Goal: Information Seeking & Learning: Learn about a topic

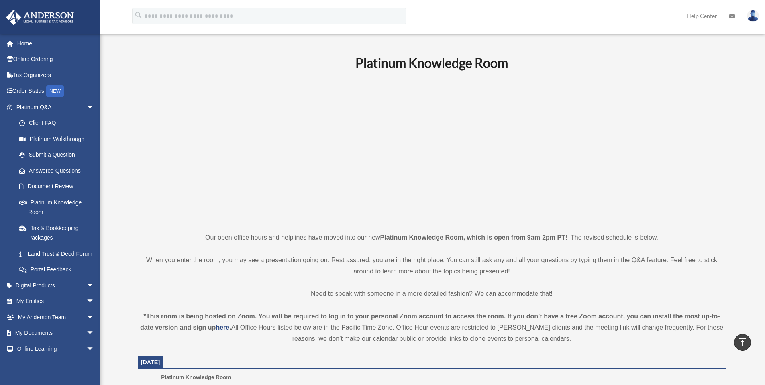
scroll to position [280, 0]
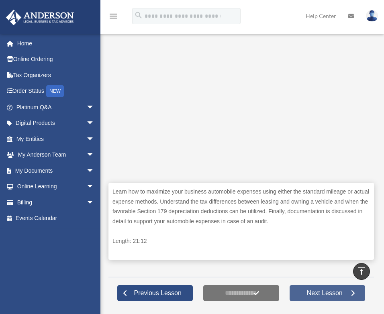
scroll to position [181, 0]
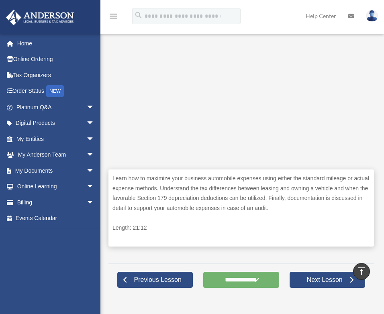
click at [256, 273] on input "**********" at bounding box center [240, 280] width 75 height 16
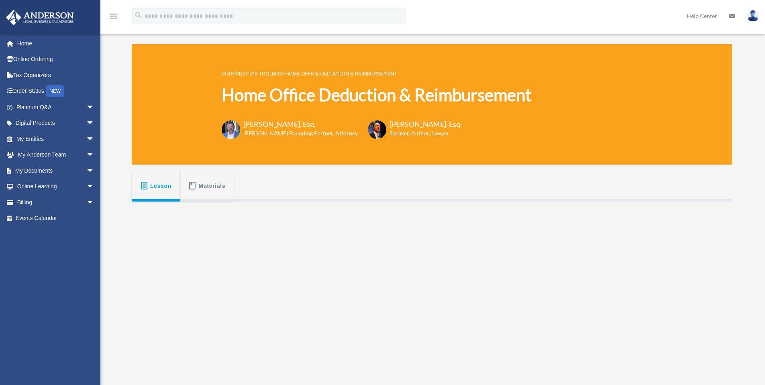
click at [271, 74] on link "Tax Toolbox" at bounding box center [264, 74] width 33 height 6
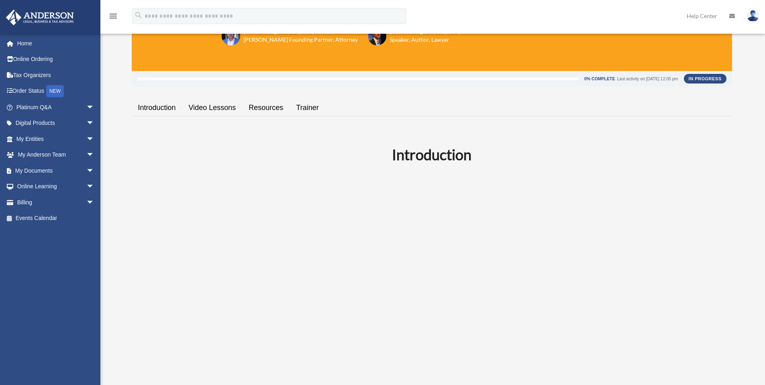
click at [214, 109] on link "Video Lessons" at bounding box center [212, 107] width 60 height 23
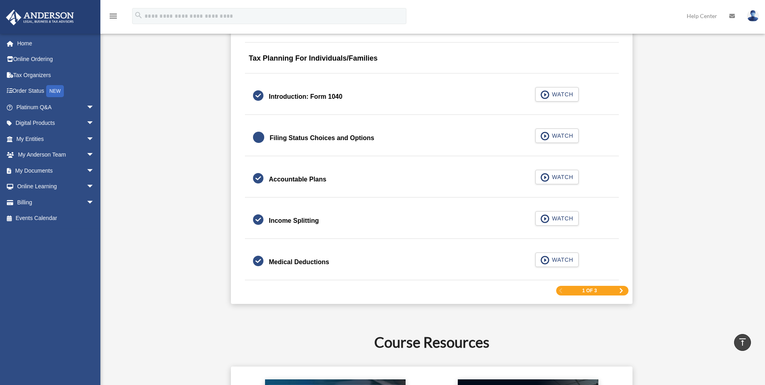
scroll to position [1149, 0]
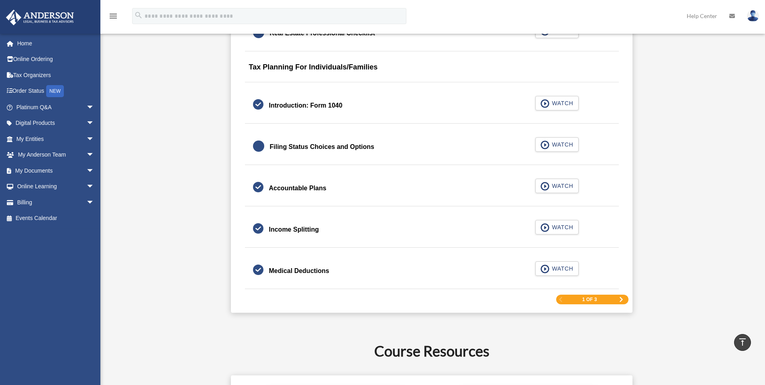
click at [621, 301] on span "Next Page" at bounding box center [621, 299] width 5 height 5
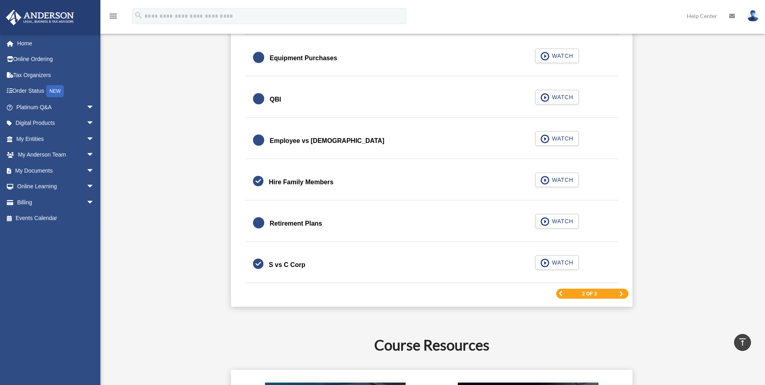
scroll to position [1150, 0]
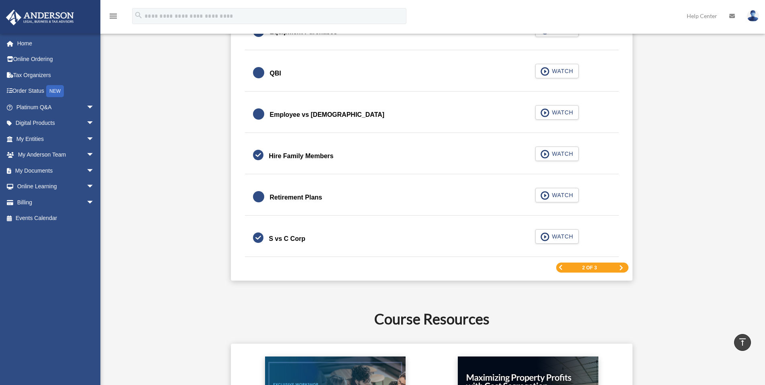
click at [532, 201] on link "Retirement Plans WATCH" at bounding box center [432, 197] width 358 height 19
click at [546, 199] on span "button" at bounding box center [544, 195] width 9 height 9
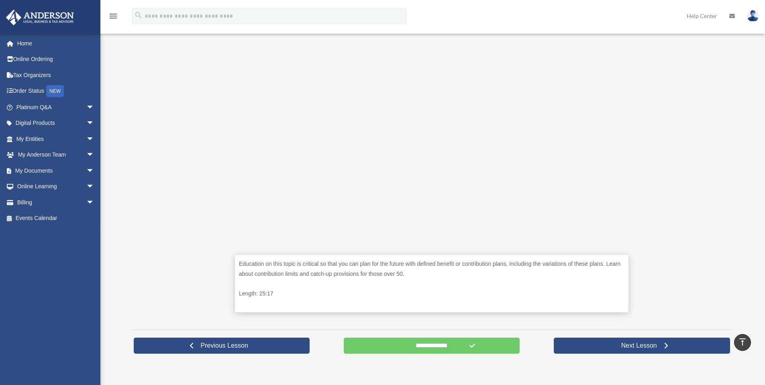
scroll to position [187, 0]
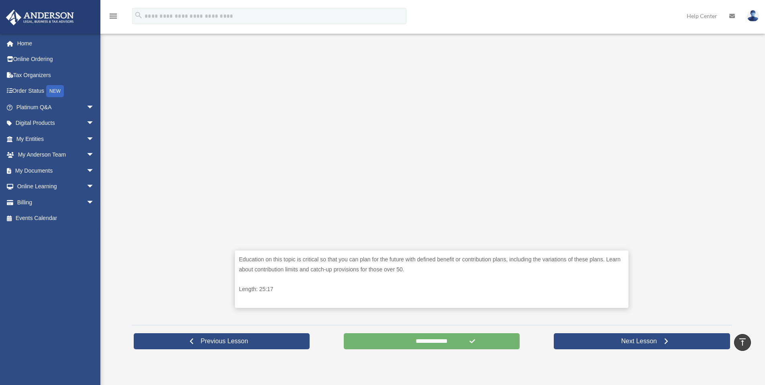
click at [404, 344] on input "**********" at bounding box center [432, 341] width 176 height 16
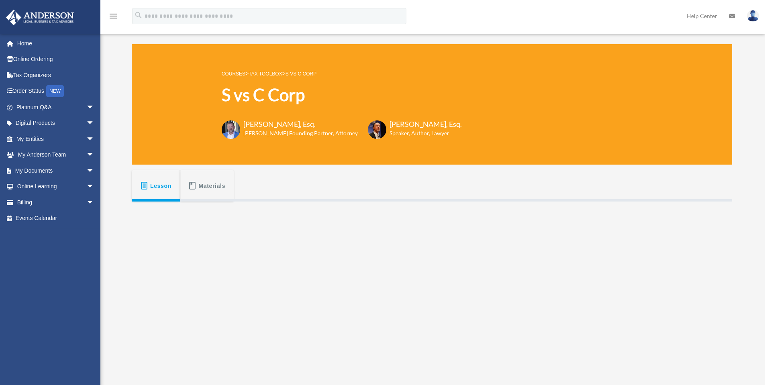
click at [273, 74] on link "Tax Toolbox" at bounding box center [264, 74] width 33 height 6
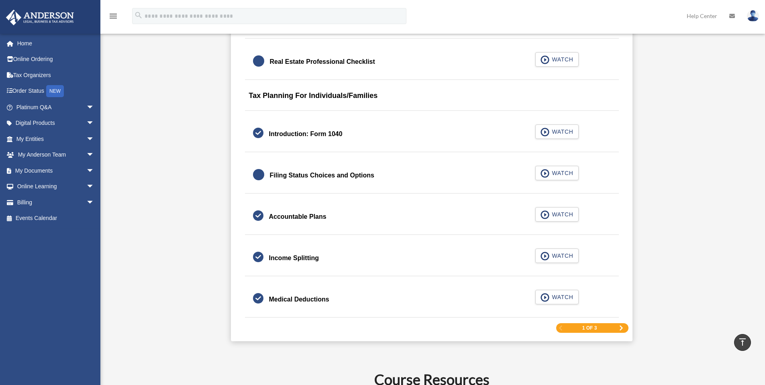
scroll to position [1111, 0]
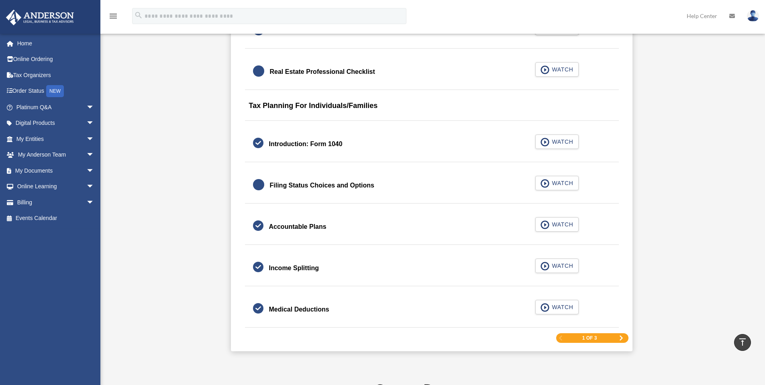
click at [620, 338] on span "Next Page" at bounding box center [621, 338] width 5 height 5
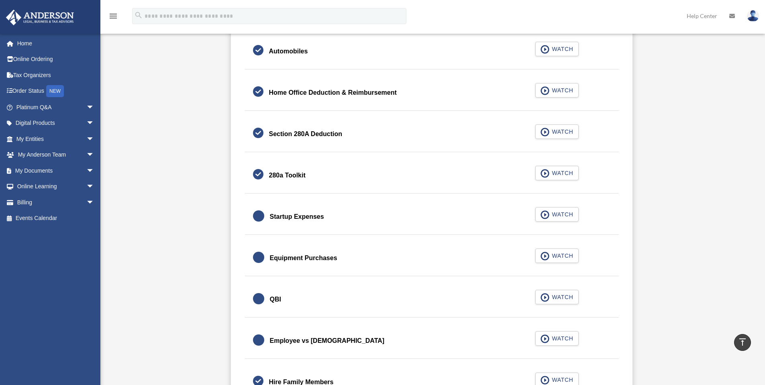
scroll to position [937, 0]
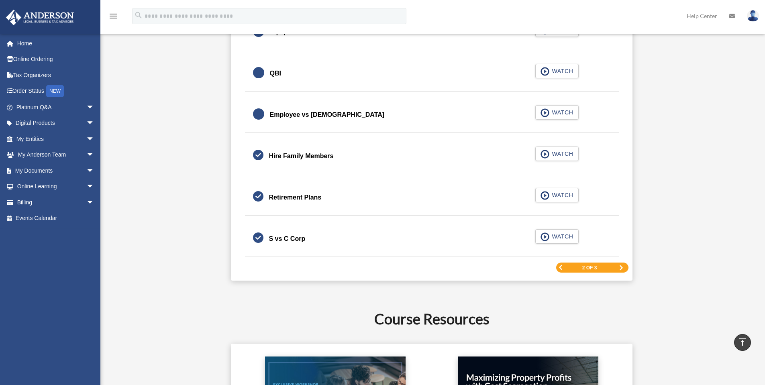
click at [621, 267] on span "Next Page" at bounding box center [621, 267] width 5 height 5
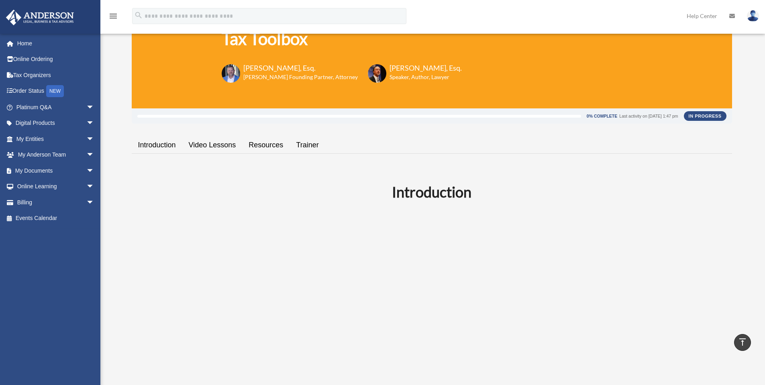
scroll to position [0, 0]
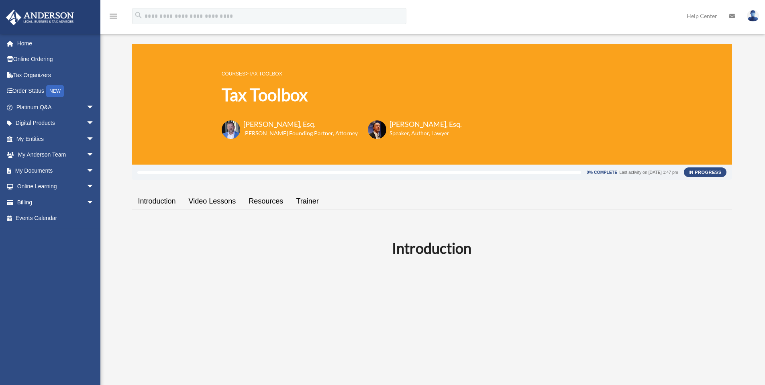
click at [211, 198] on link "Video Lessons" at bounding box center [212, 201] width 60 height 23
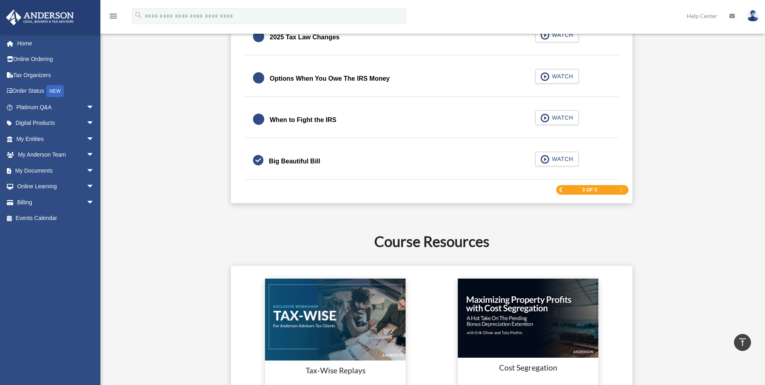
scroll to position [1096, 0]
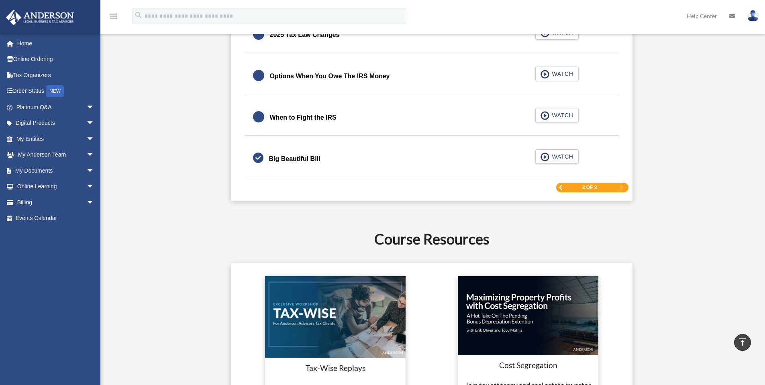
click at [562, 188] on span "Previous Page" at bounding box center [560, 187] width 5 height 5
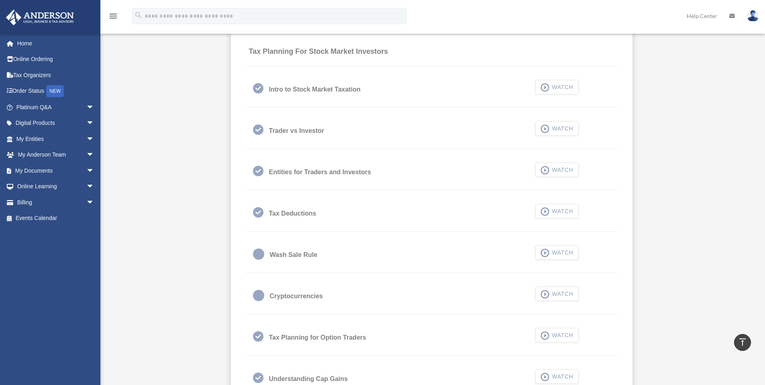
scroll to position [508, 0]
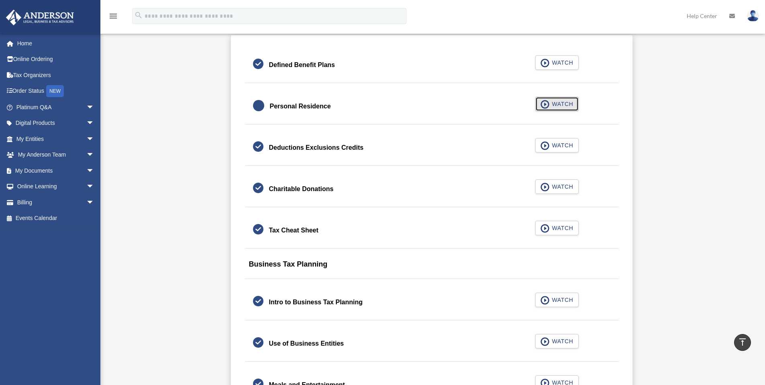
click at [549, 108] on span "button" at bounding box center [544, 104] width 9 height 9
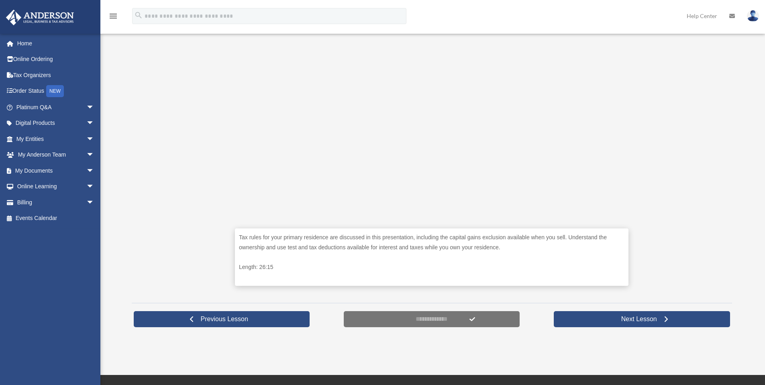
scroll to position [228, 0]
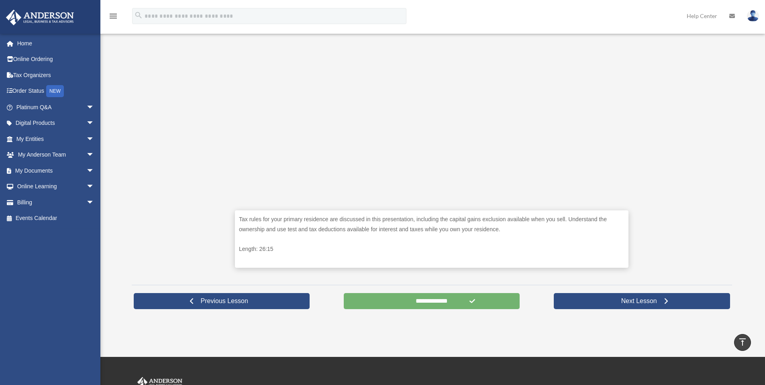
click at [409, 307] on input "**********" at bounding box center [432, 301] width 176 height 16
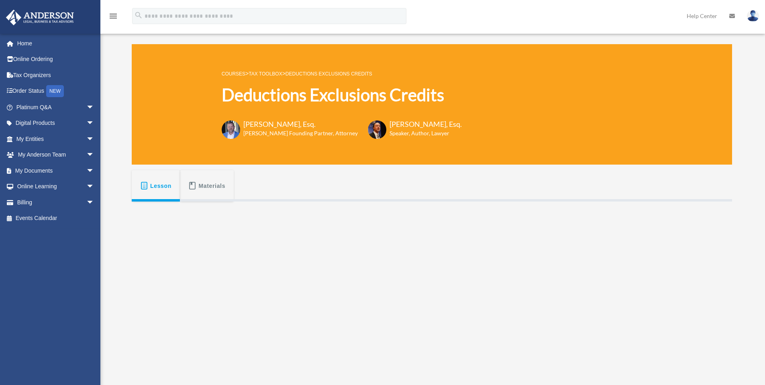
click at [259, 73] on link "Tax Toolbox" at bounding box center [264, 74] width 33 height 6
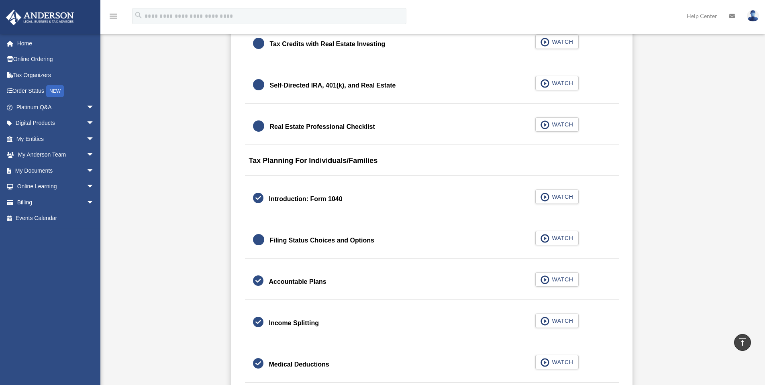
scroll to position [1057, 0]
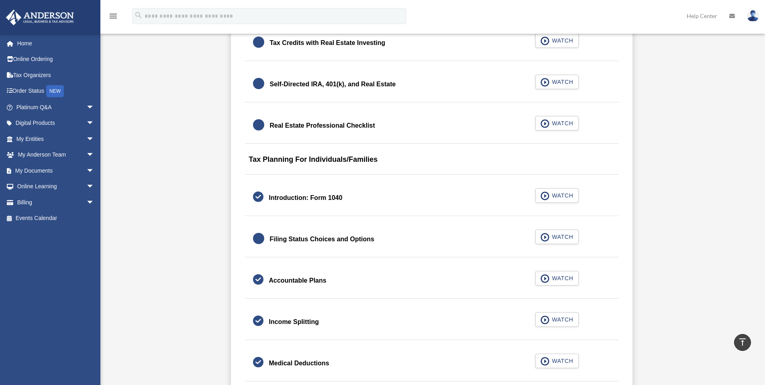
click at [307, 237] on div "Filing Status Choices and Options" at bounding box center [322, 239] width 104 height 11
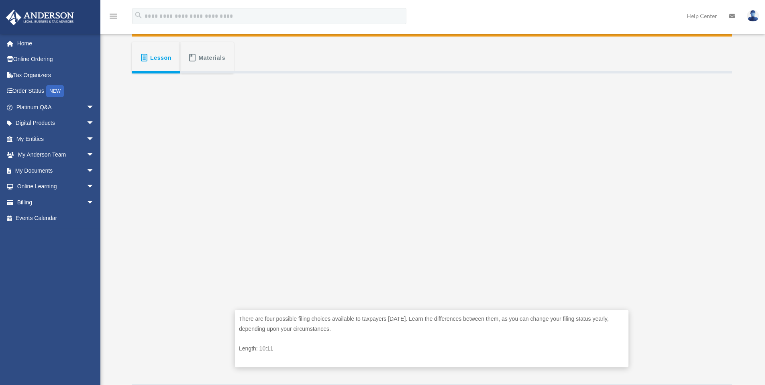
scroll to position [187, 0]
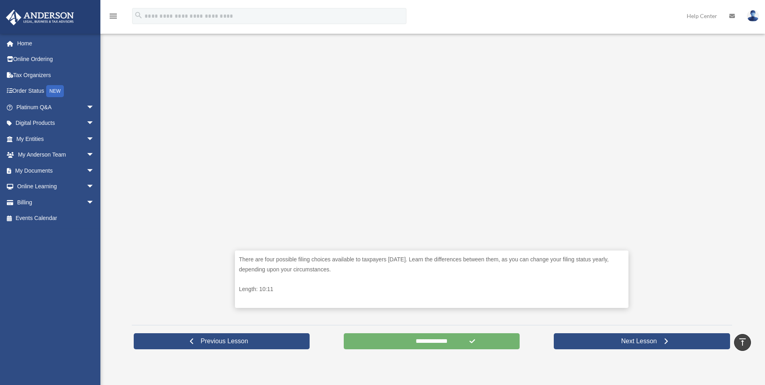
click at [436, 336] on input "**********" at bounding box center [432, 341] width 176 height 16
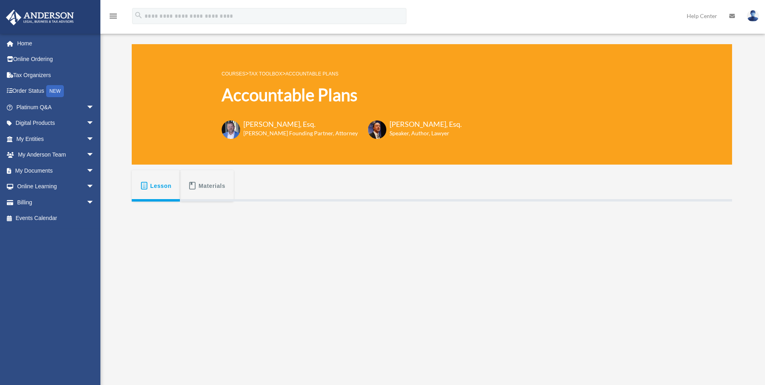
click at [267, 73] on link "Tax Toolbox" at bounding box center [264, 74] width 33 height 6
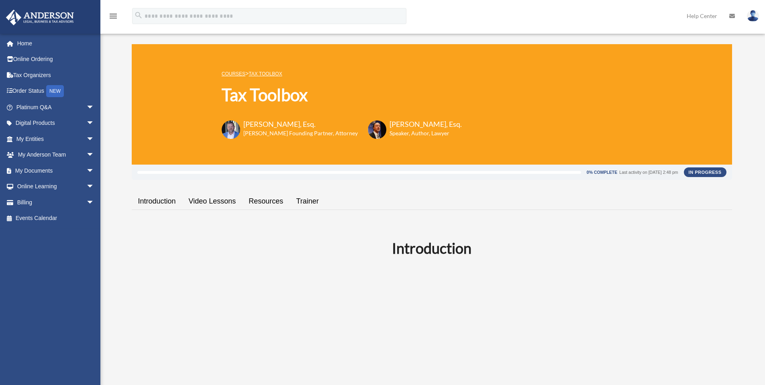
click at [213, 202] on link "Video Lessons" at bounding box center [212, 201] width 60 height 23
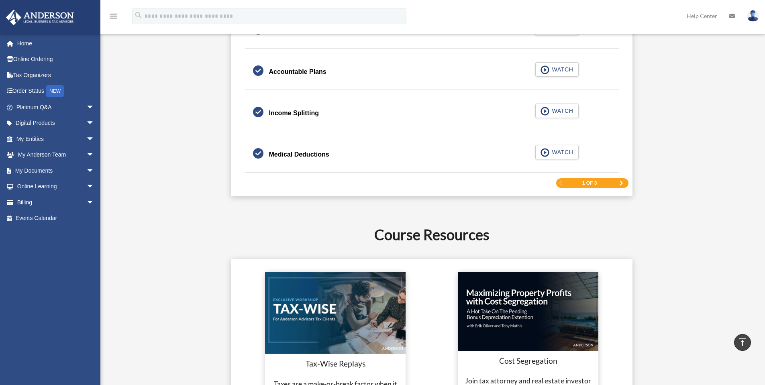
scroll to position [1270, 0]
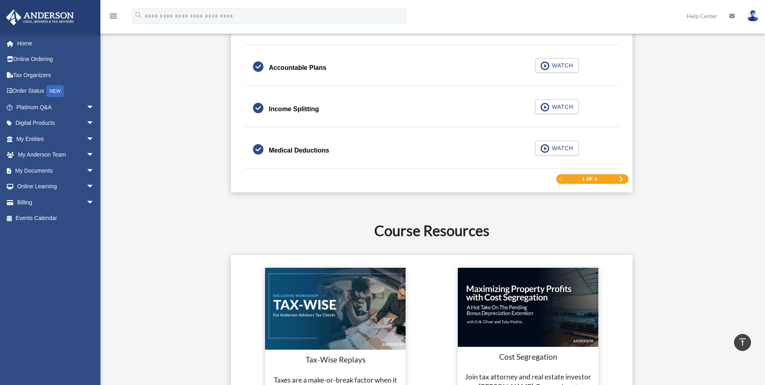
click at [621, 178] on span "Next Page" at bounding box center [621, 179] width 5 height 5
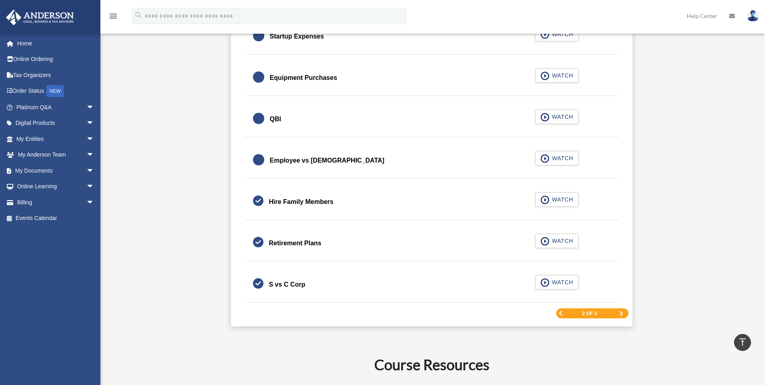
scroll to position [1110, 0]
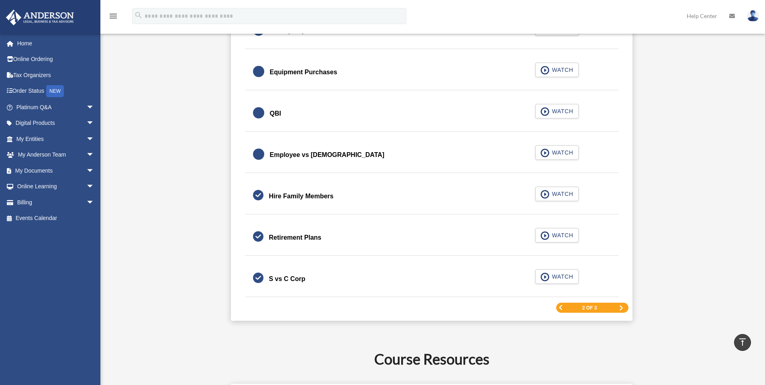
click at [616, 309] on div "2 of 3" at bounding box center [592, 308] width 72 height 10
click at [618, 309] on div "2 of 3" at bounding box center [592, 308] width 72 height 10
click at [619, 308] on span "Next Page" at bounding box center [621, 307] width 5 height 5
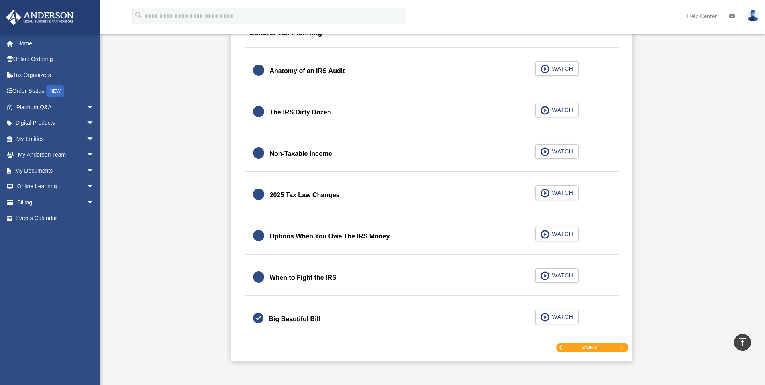
scroll to position [937, 0]
click at [293, 154] on div "Non-Taxable Income" at bounding box center [301, 152] width 62 height 11
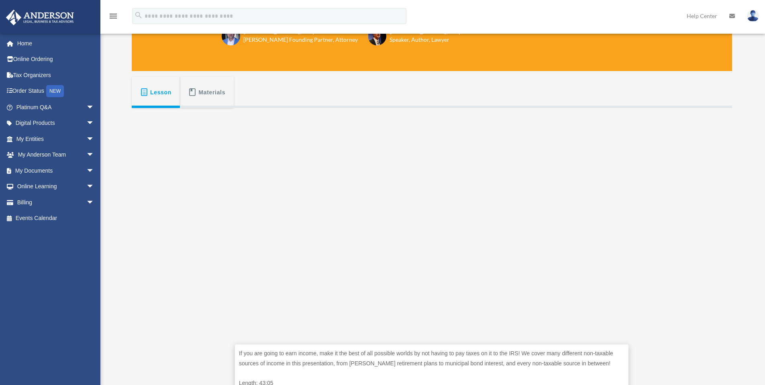
scroll to position [173, 0]
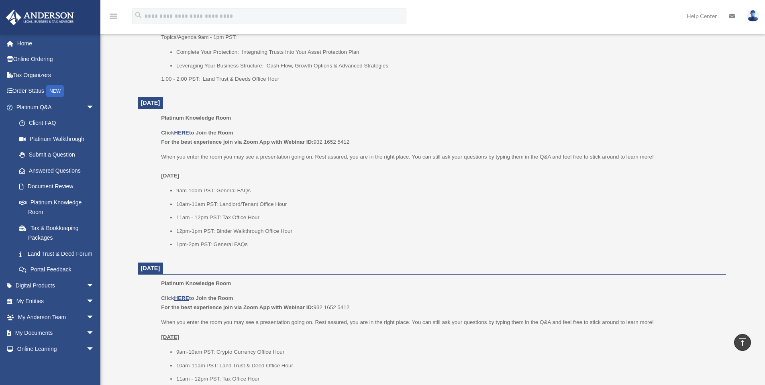
scroll to position [441, 0]
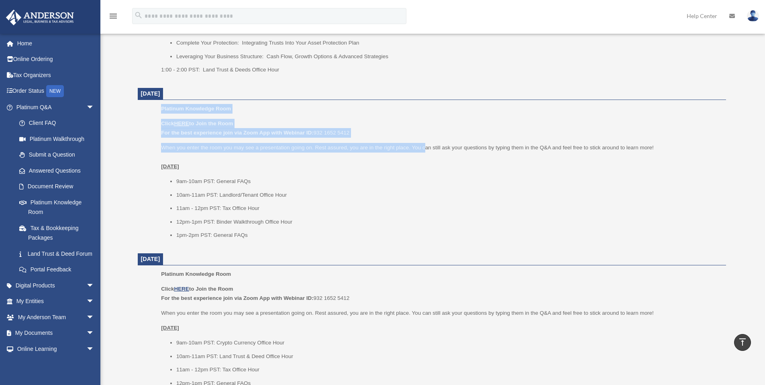
drag, startPoint x: 155, startPoint y: 105, endPoint x: 424, endPoint y: 148, distance: 272.8
click at [424, 148] on ul "Platinum Knowledge Room Click HERE to Join the Room For the best experience joi…" at bounding box center [431, 174] width 577 height 141
click at [226, 149] on p "When you enter the room you may see a presentation going on. Rest assured, you …" at bounding box center [440, 157] width 559 height 29
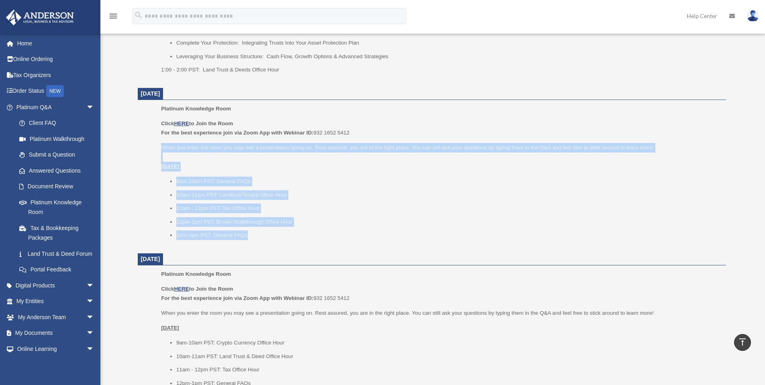
drag, startPoint x: 157, startPoint y: 143, endPoint x: 625, endPoint y: 228, distance: 475.7
click at [625, 228] on ul "Platinum Knowledge Room Click HERE to Join the Room For the best experience joi…" at bounding box center [431, 174] width 577 height 141
click at [582, 216] on ul "9am-10am PST: General FAQs 10am-11am PST: Landlord/Tenant Office Hour 11am - 12…" at bounding box center [440, 208] width 559 height 63
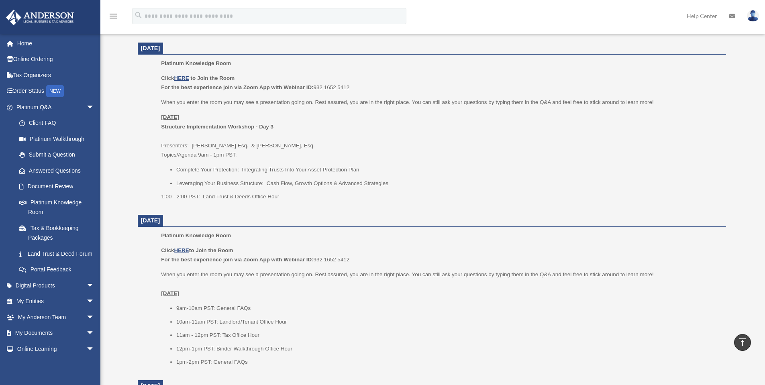
scroll to position [292, 0]
